Goal: Task Accomplishment & Management: Complete application form

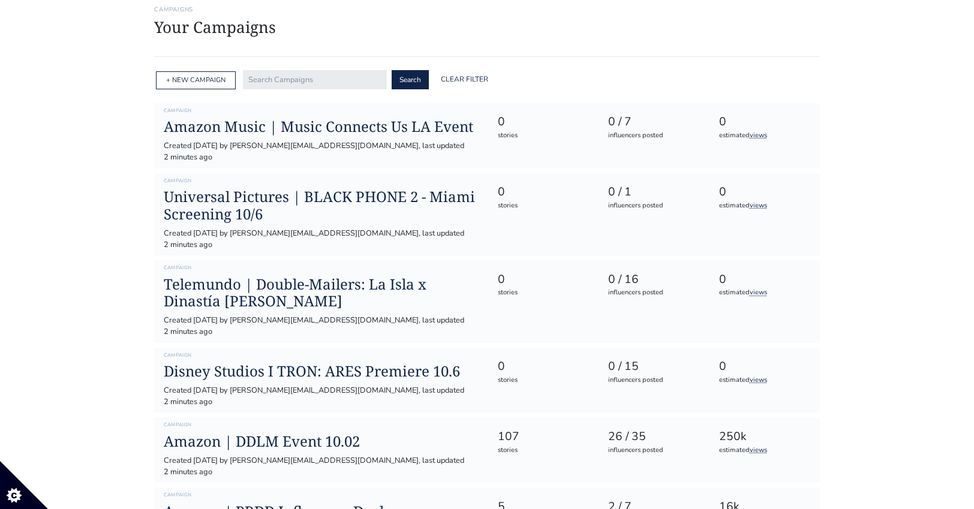
scroll to position [80, 0]
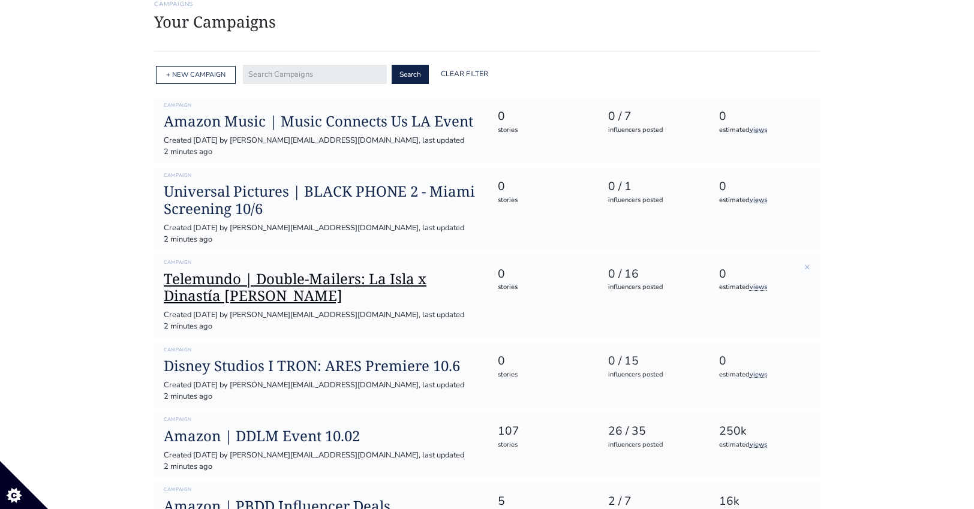
click at [289, 271] on h1 "Telemundo | Double-Mailers: La Isla x Dinastía [PERSON_NAME]" at bounding box center [321, 288] width 314 height 35
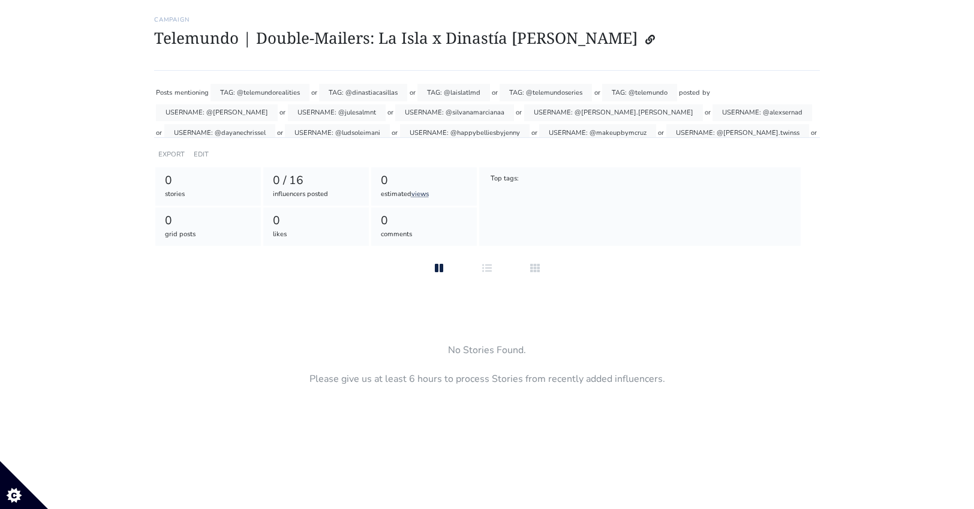
scroll to position [30, 0]
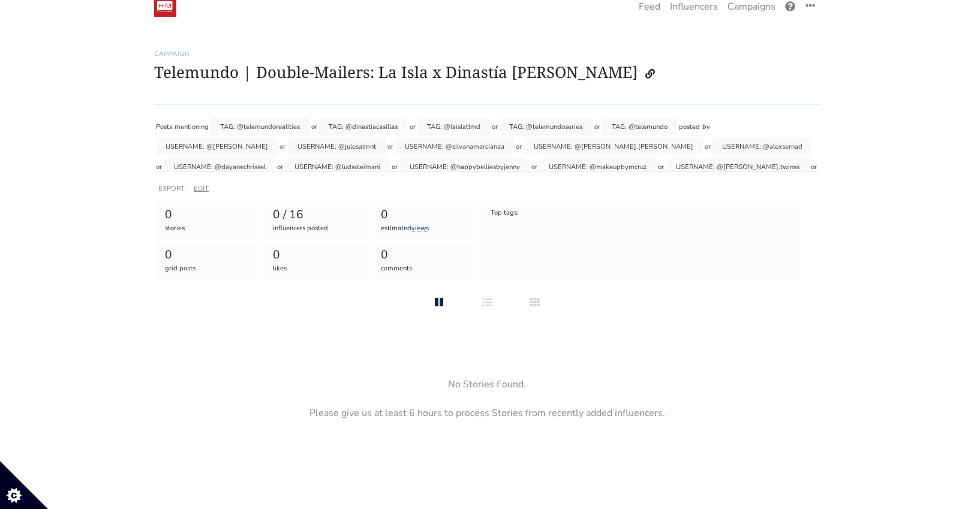
click at [200, 188] on link "EDIT" at bounding box center [201, 188] width 15 height 9
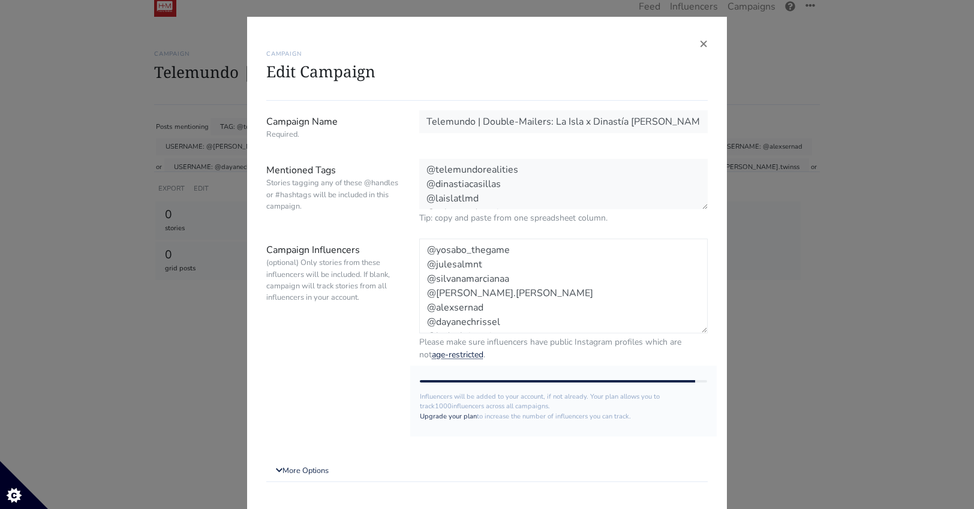
click at [630, 288] on textarea "@yosabo_thegame @julesalmnt @silvanamarcianaa @jose.mizrahi @alexsernad @dayane…" at bounding box center [563, 286] width 289 height 95
drag, startPoint x: 506, startPoint y: 316, endPoint x: 410, endPoint y: 212, distance: 141.8
click at [410, 212] on form "Campaign Name Required. Telemundo | Double-Mailers: La Isla x Dinastía Casillas…" at bounding box center [487, 322] width 442 height 424
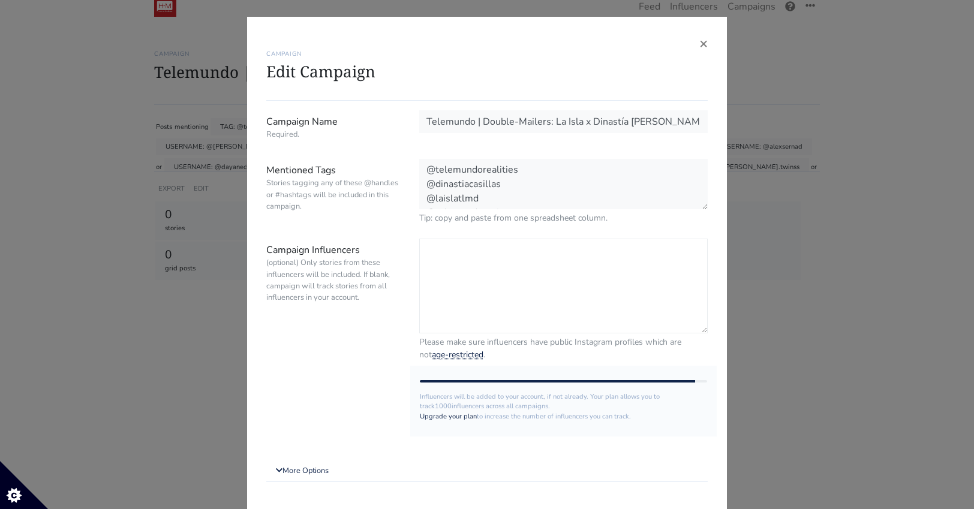
paste textarea "@eccmanuel15"
paste textarea "@valeria.villalobos.vc"
paste textarea "@ludsoleimani"
paste textarea "@julesalmnt"
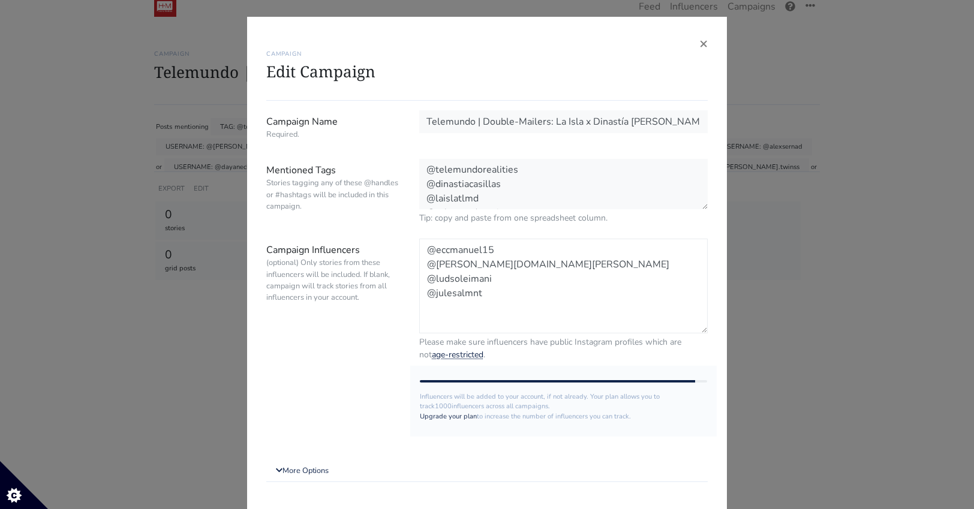
paste textarea "@estrada.twinss"
paste textarea "@happybelliesbyjenny"
paste textarea "@dayanechrissel"
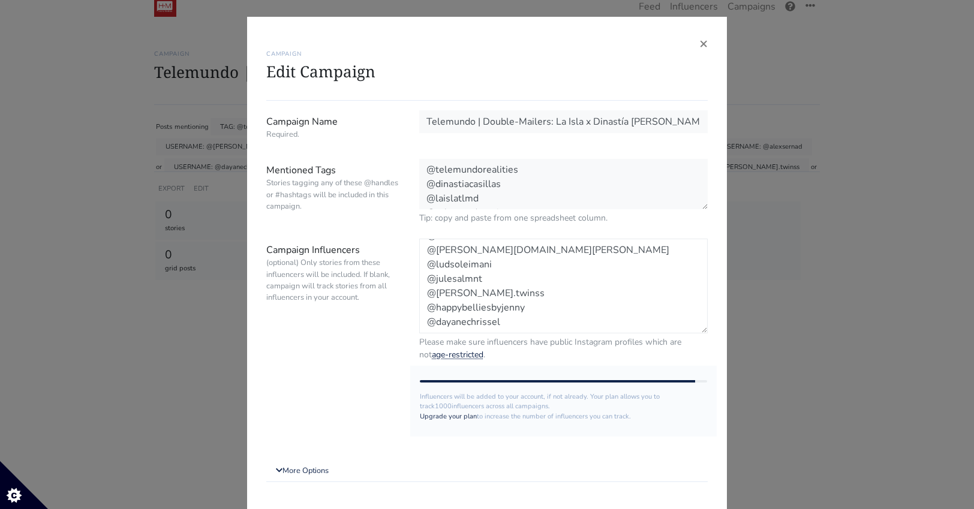
scroll to position [25, 0]
paste textarea "@vlexisruiz"
paste textarea "@jessicaxfuen"
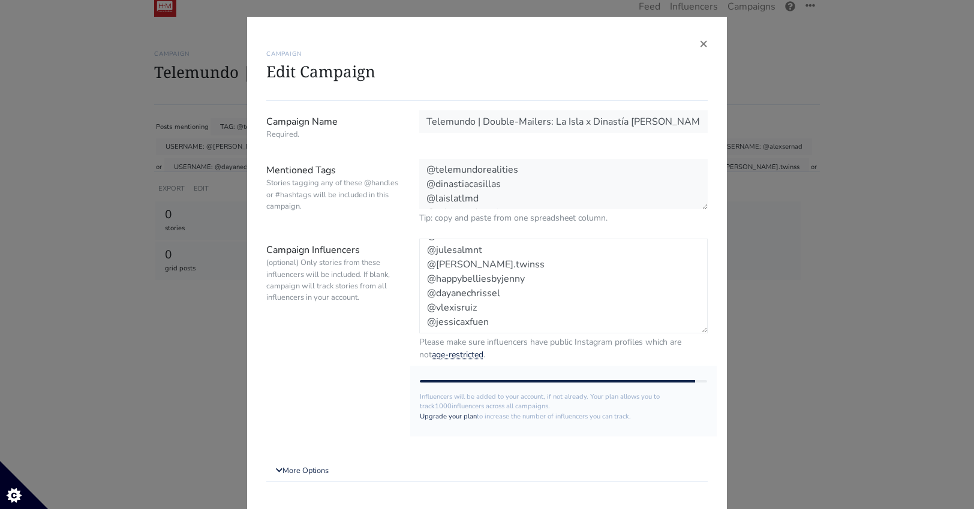
paste textarea "@makeupbymcruz"
paste textarea "@jose.mizrahi"
paste textarea "@cristalhdztapia"
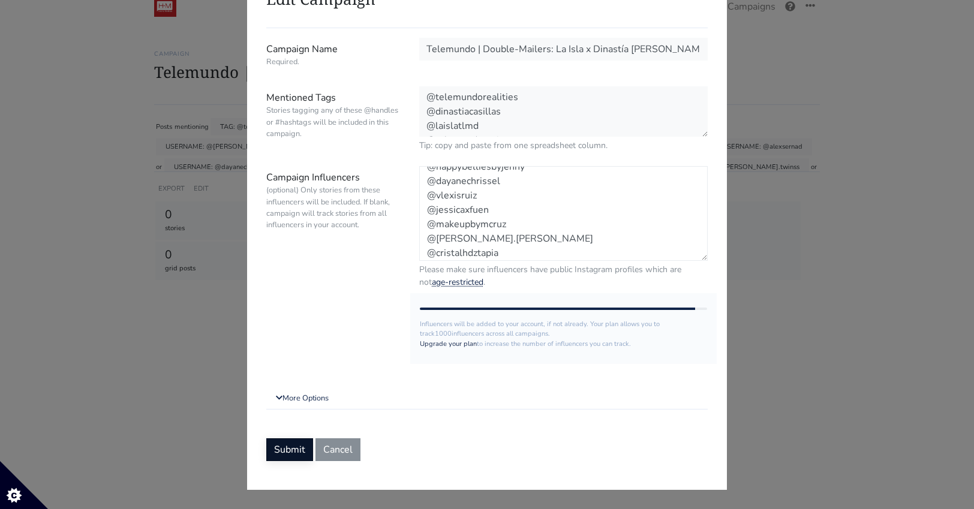
type textarea "@eccmanuel15 @valeria.villalobos.vc @ludsoleimani @julesalmnt @estrada.twinss @…"
click at [289, 444] on button "Submit" at bounding box center [289, 450] width 47 height 23
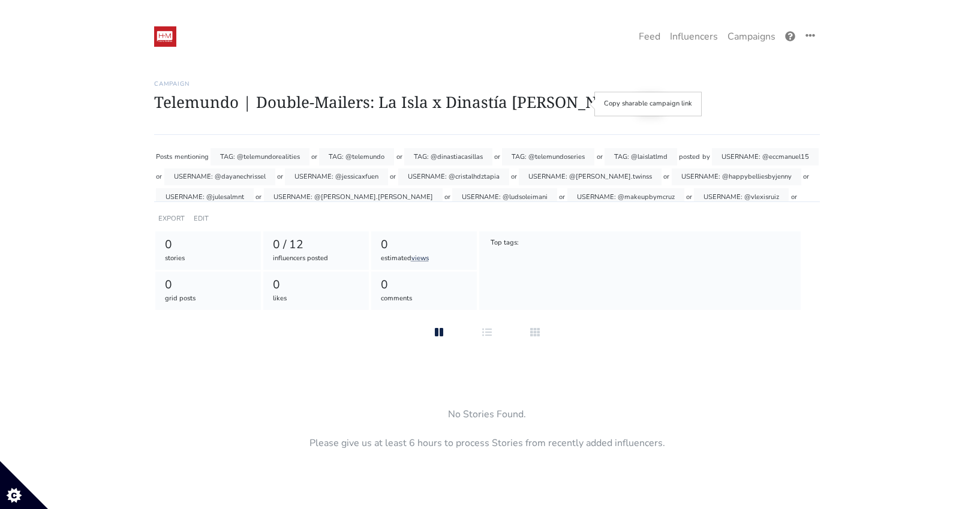
click at [638, 97] on button at bounding box center [650, 103] width 25 height 23
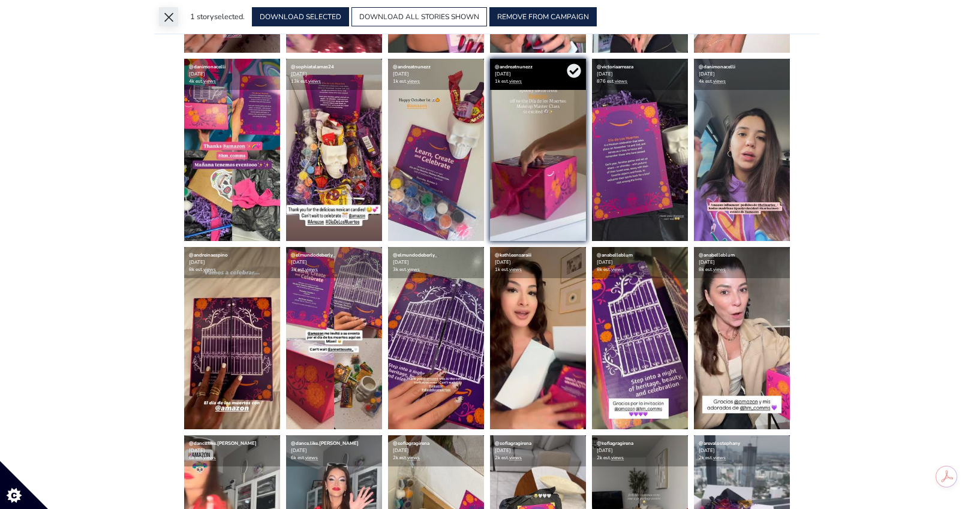
click at [171, 18] on button "×" at bounding box center [168, 16] width 19 height 19
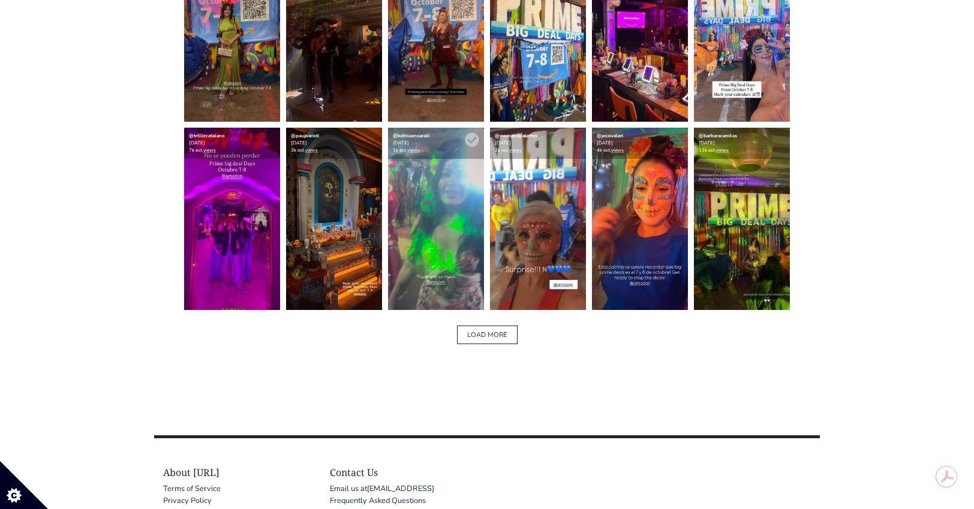
scroll to position [1966, 0]
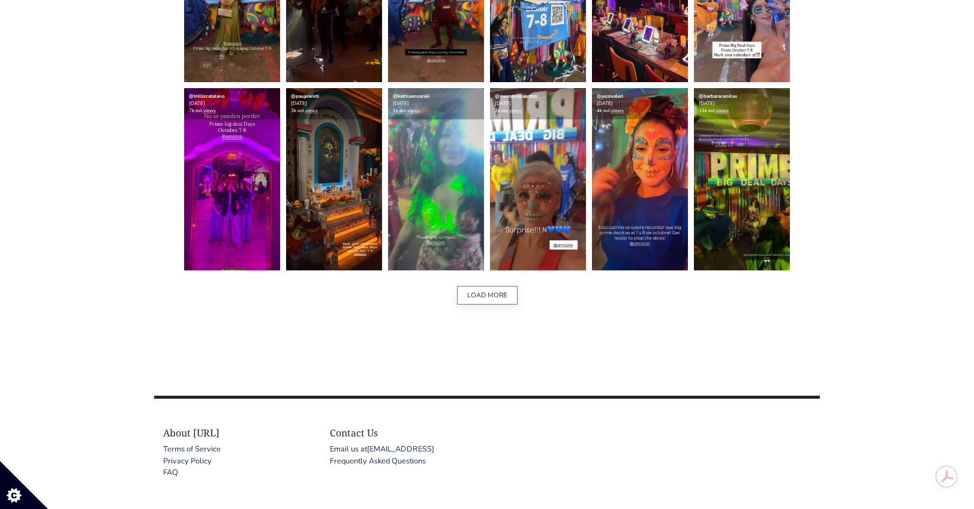
click at [478, 292] on button "LOAD MORE" at bounding box center [487, 295] width 61 height 19
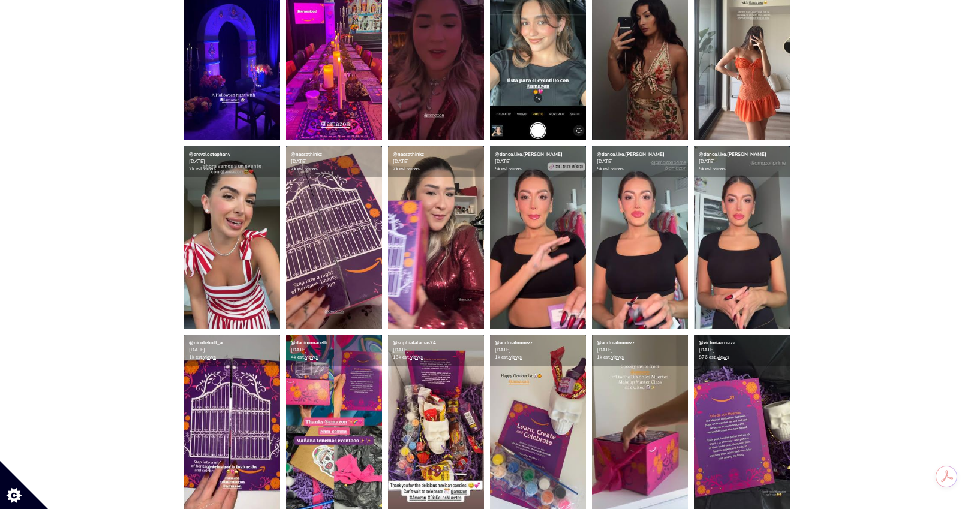
scroll to position [3343, 0]
